Goal: Information Seeking & Learning: Learn about a topic

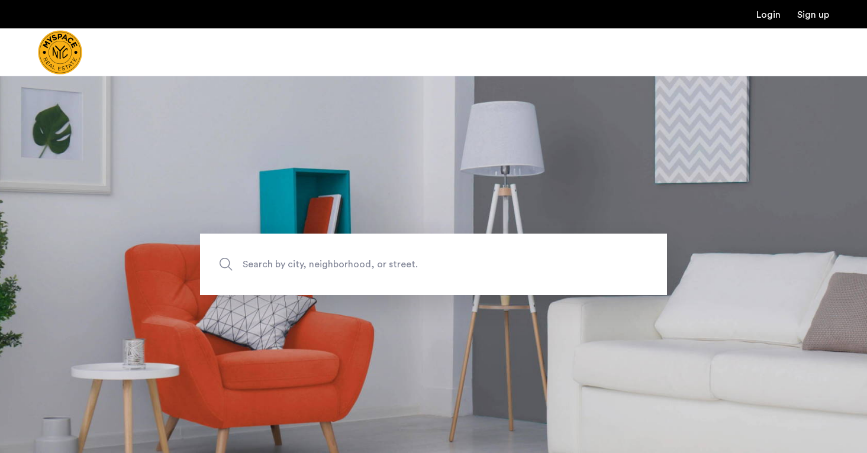
click at [378, 269] on span "Search by city, neighborhood, or street." at bounding box center [406, 265] width 327 height 16
click at [378, 269] on input "Search by city, neighborhood, or street." at bounding box center [433, 265] width 467 height 62
type input "**********"
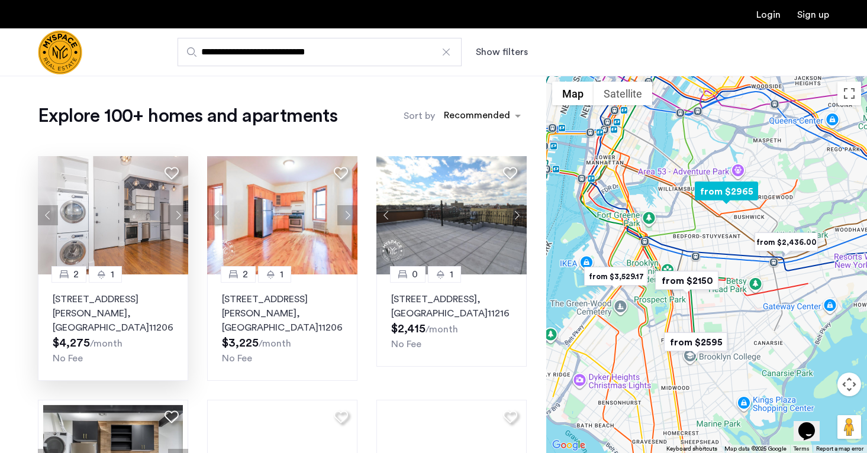
click at [180, 216] on button "Next apartment" at bounding box center [178, 215] width 20 height 20
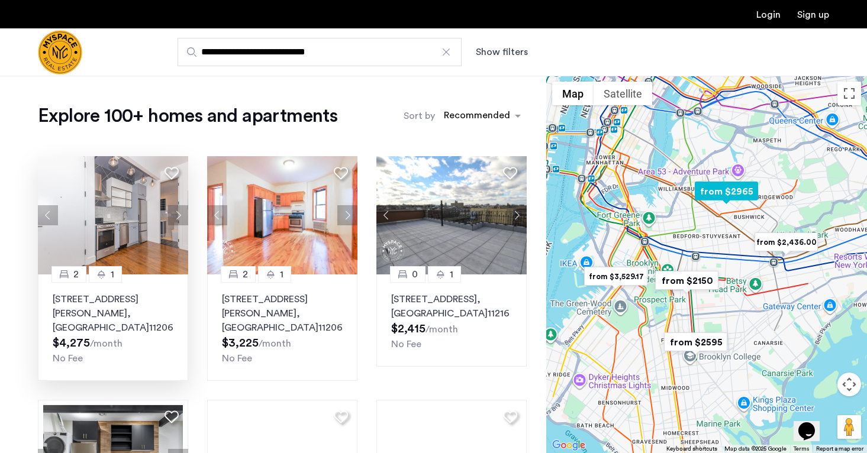
click at [180, 216] on button "Next apartment" at bounding box center [178, 215] width 20 height 20
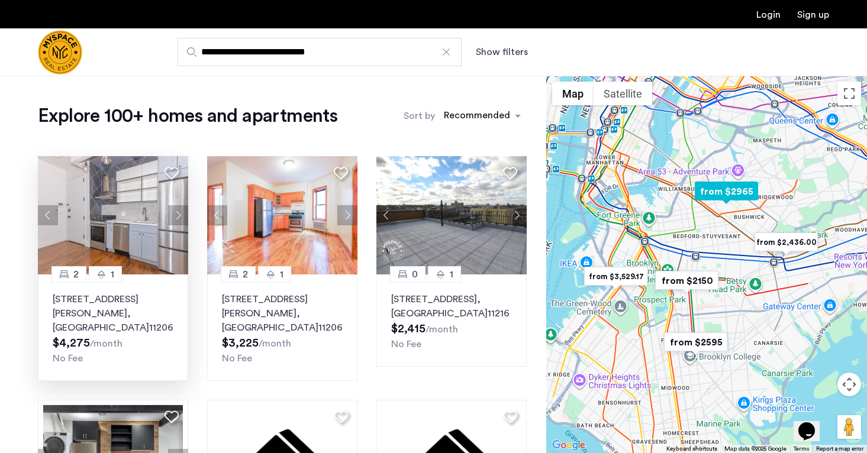
click at [180, 216] on button "Next apartment" at bounding box center [178, 215] width 20 height 20
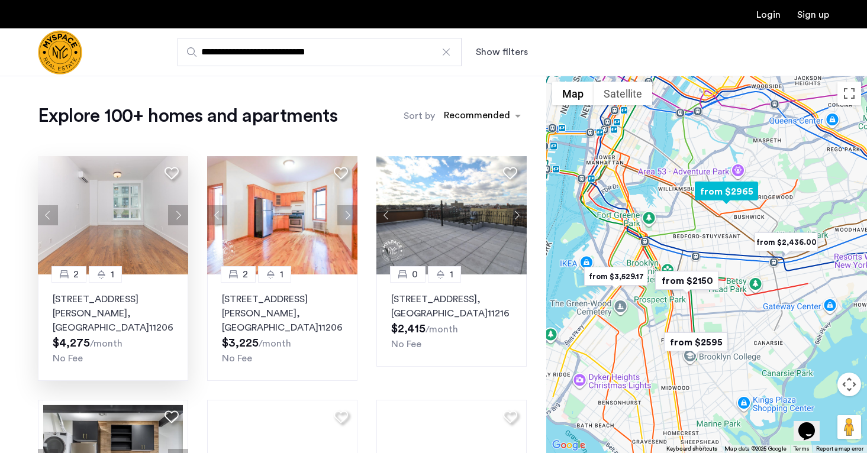
click at [180, 216] on button "Next apartment" at bounding box center [178, 215] width 20 height 20
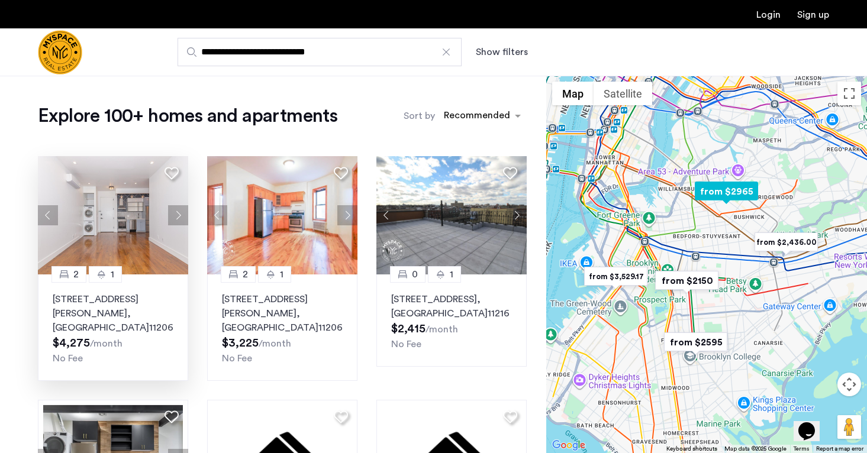
click at [180, 216] on button "Next apartment" at bounding box center [178, 215] width 20 height 20
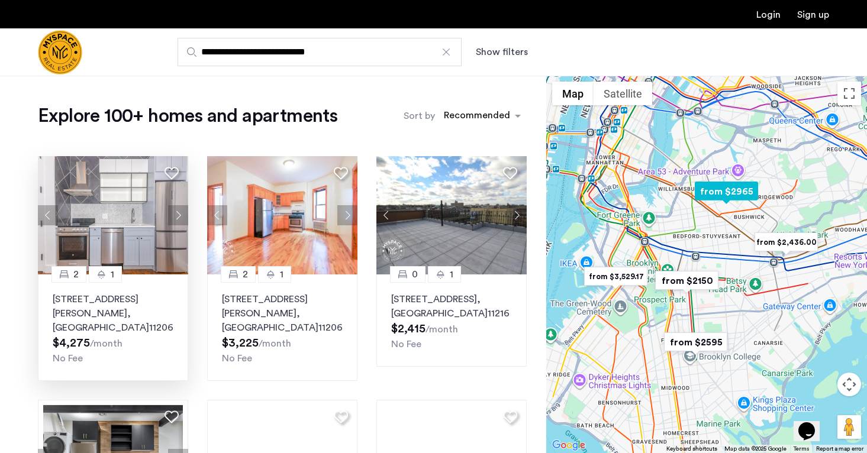
click at [180, 216] on button "Next apartment" at bounding box center [178, 215] width 20 height 20
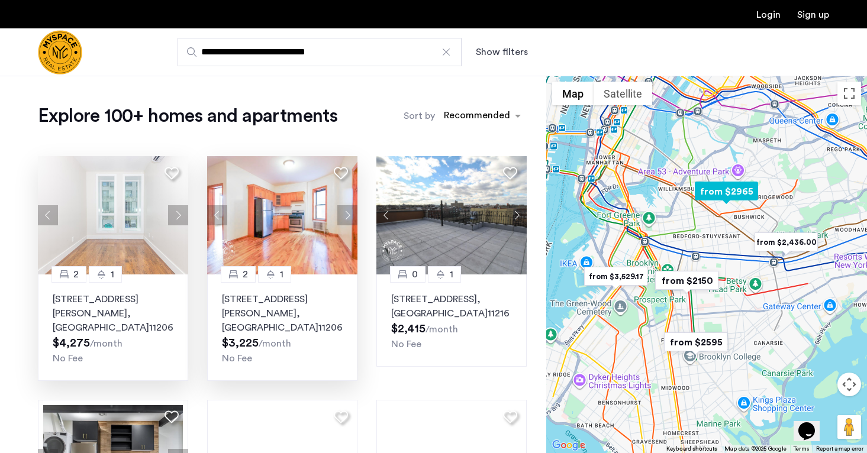
click at [349, 218] on button "Next apartment" at bounding box center [347, 215] width 20 height 20
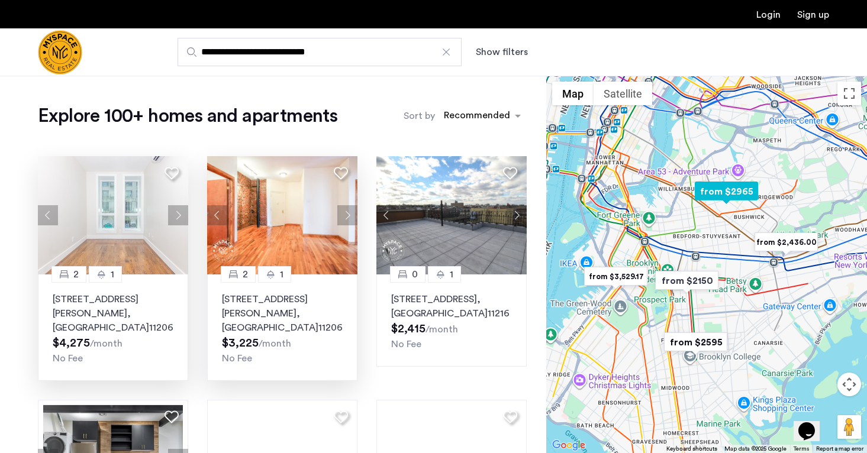
click at [347, 220] on button "Next apartment" at bounding box center [347, 215] width 20 height 20
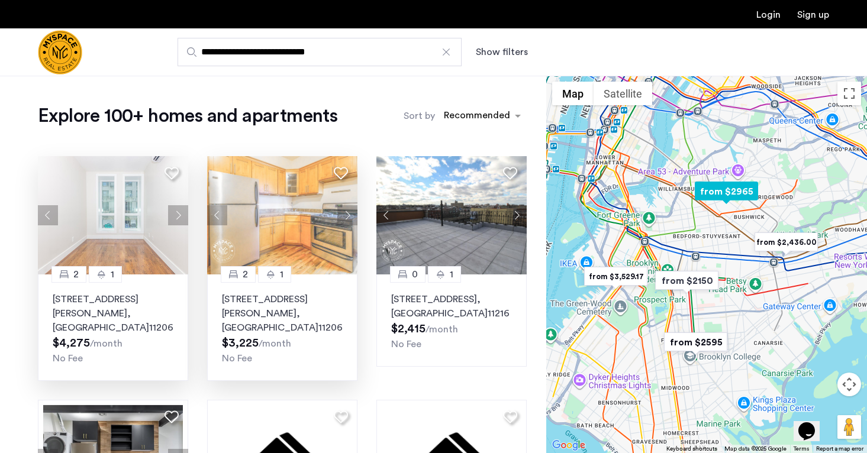
click at [347, 220] on button "Next apartment" at bounding box center [347, 215] width 20 height 20
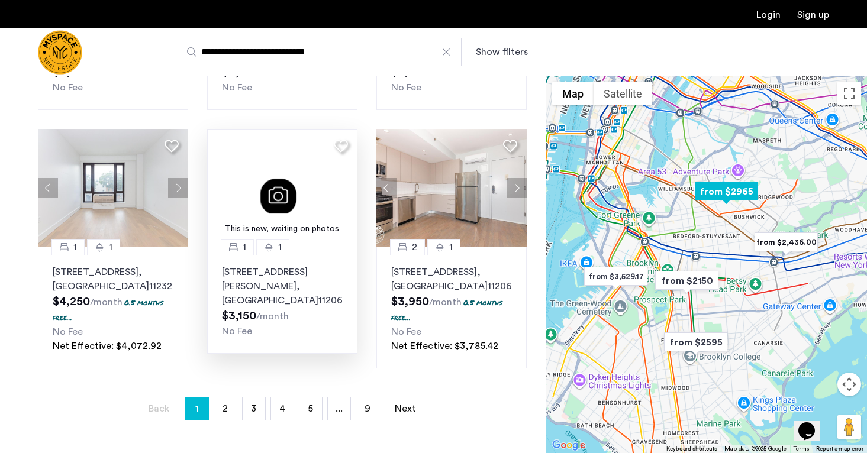
scroll to position [731, 0]
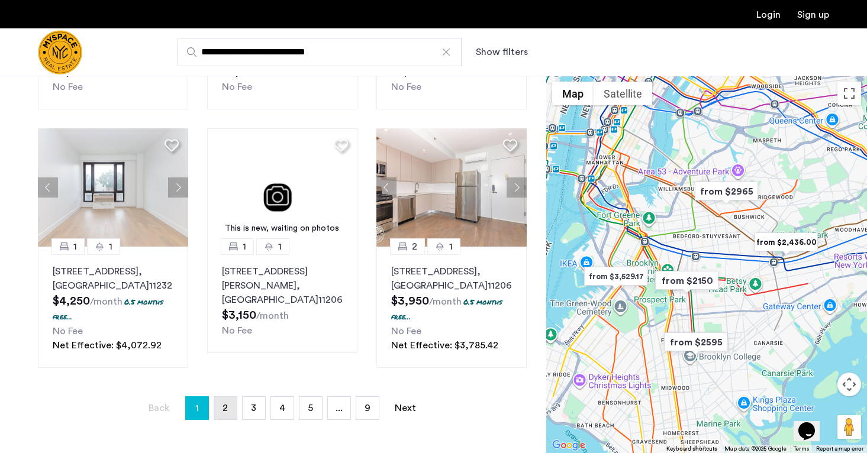
click at [227, 402] on link "page 2" at bounding box center [225, 408] width 22 height 22
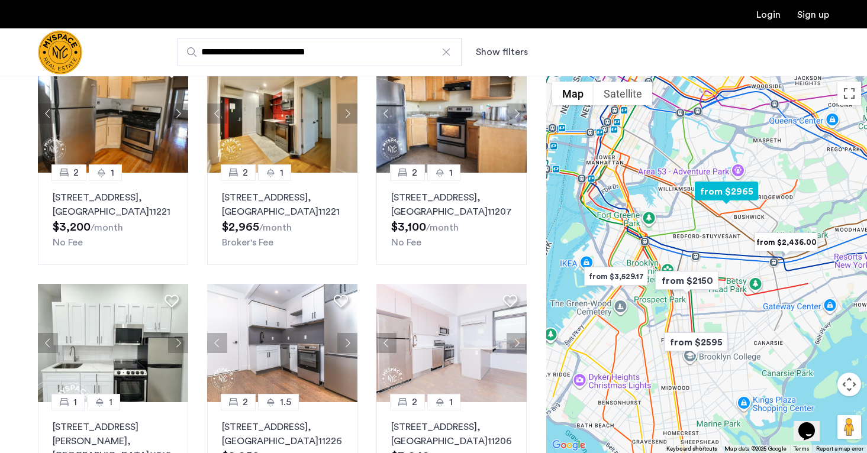
scroll to position [621, 0]
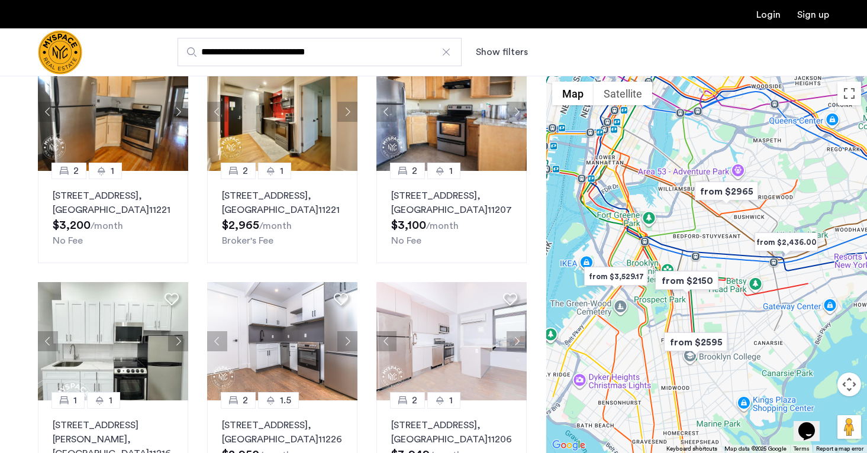
click at [54, 53] on img "Cazamio Logo" at bounding box center [60, 52] width 44 height 44
